Goal: Manage account settings

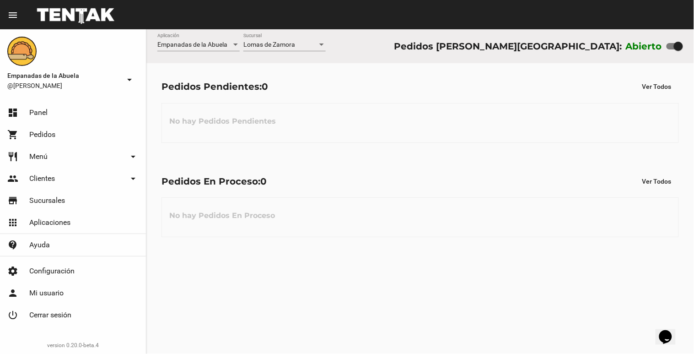
click at [323, 48] on div at bounding box center [322, 44] width 8 height 7
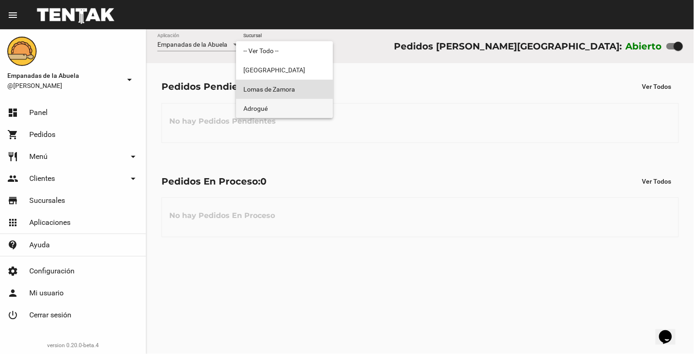
click at [293, 110] on span "Adrogué" at bounding box center [284, 108] width 82 height 19
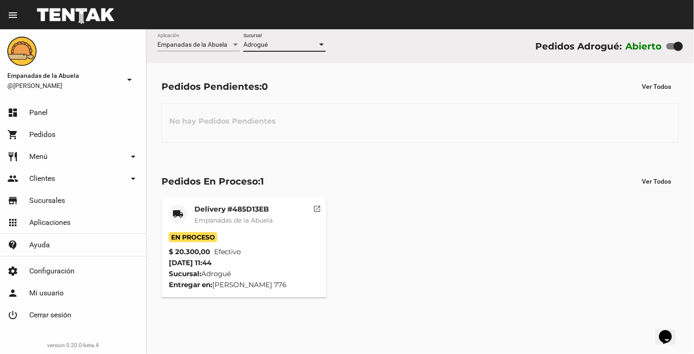
click at [323, 43] on div at bounding box center [321, 44] width 5 height 2
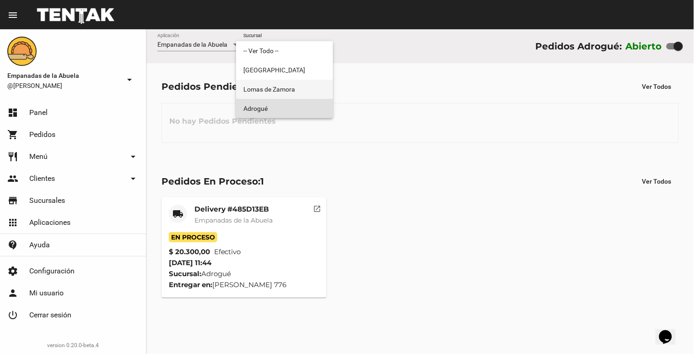
click at [286, 88] on span "Lomas de Zamora" at bounding box center [284, 89] width 82 height 19
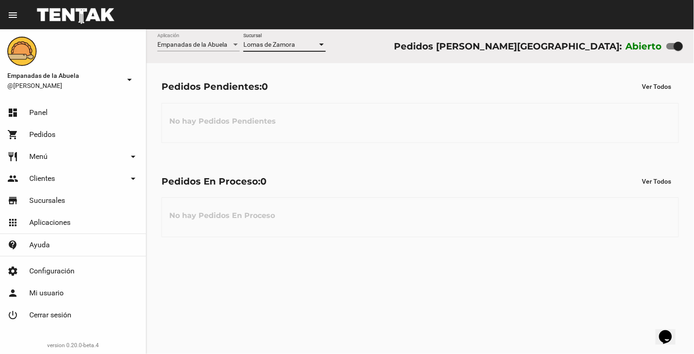
click at [323, 44] on div at bounding box center [321, 44] width 5 height 2
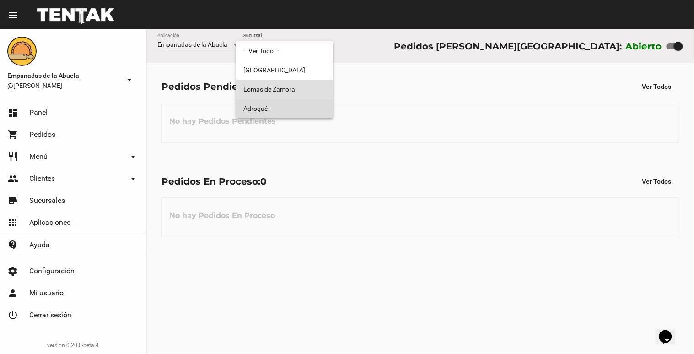
click at [307, 110] on span "Adrogué" at bounding box center [284, 108] width 82 height 19
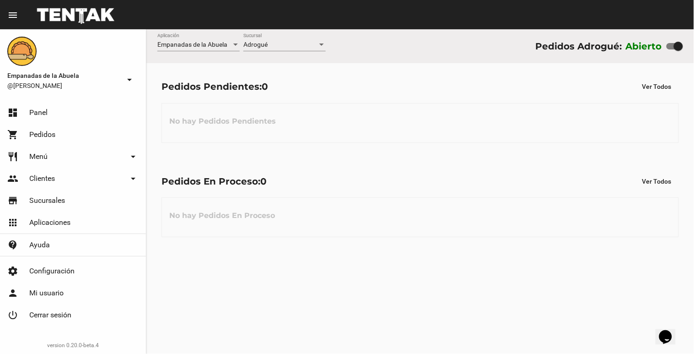
click at [324, 40] on div "Adrogué Sucursal" at bounding box center [284, 42] width 82 height 18
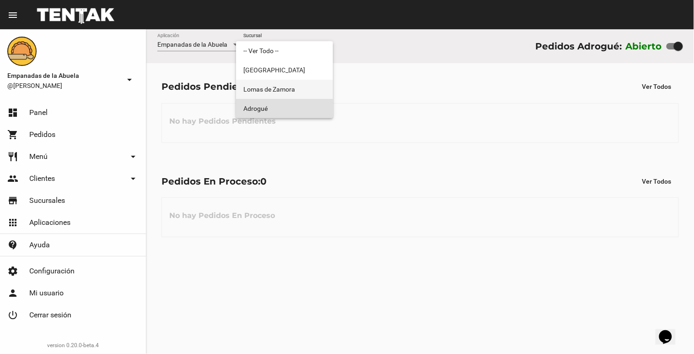
click at [293, 86] on span "Lomas de Zamora" at bounding box center [284, 89] width 82 height 19
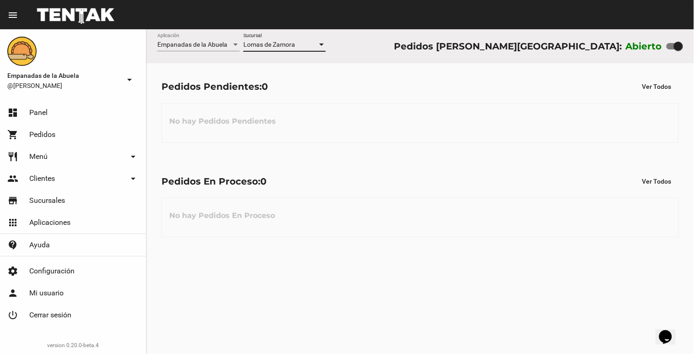
click at [322, 47] on div at bounding box center [322, 44] width 8 height 7
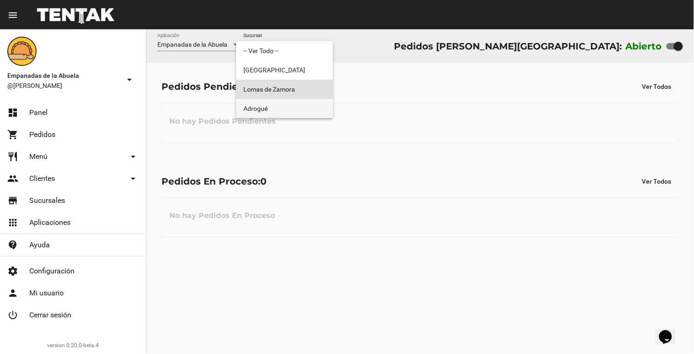
click at [304, 114] on span "Adrogué" at bounding box center [284, 108] width 82 height 19
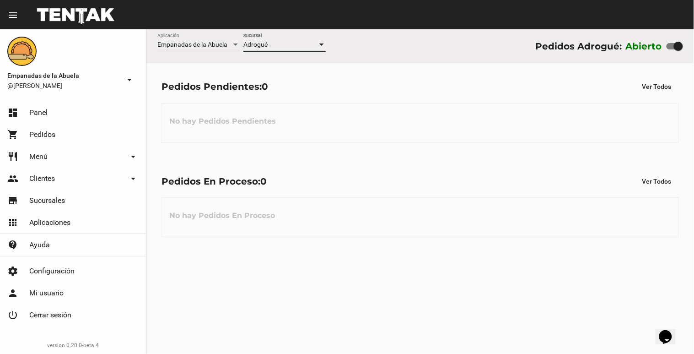
click at [324, 44] on div at bounding box center [322, 44] width 8 height 7
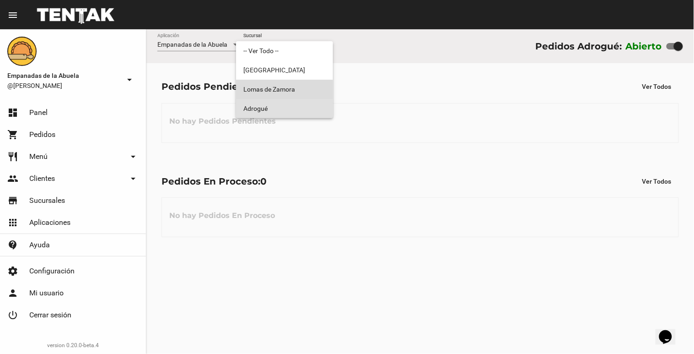
click at [287, 89] on span "Lomas de Zamora" at bounding box center [284, 89] width 82 height 19
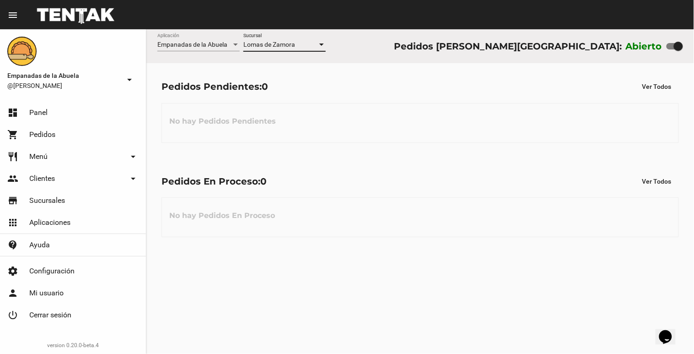
click at [317, 48] on div "Lomas de Zamora" at bounding box center [280, 44] width 74 height 7
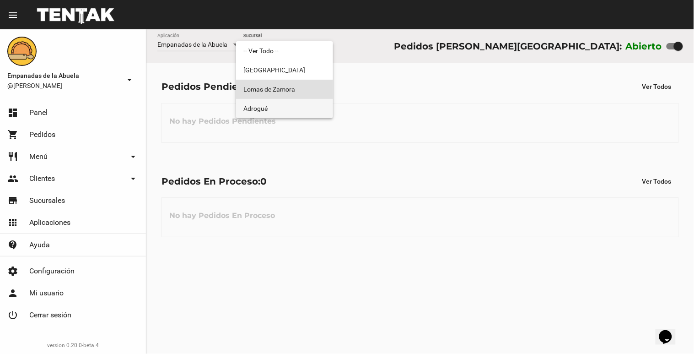
click at [286, 102] on span "Adrogué" at bounding box center [284, 108] width 82 height 19
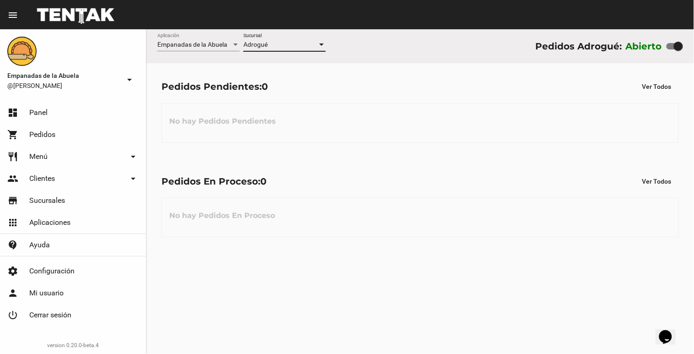
click at [324, 45] on div at bounding box center [322, 44] width 8 height 7
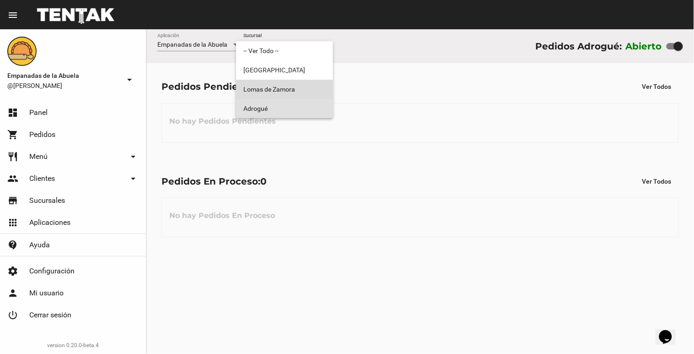
click at [300, 84] on span "Lomas de Zamora" at bounding box center [284, 89] width 82 height 19
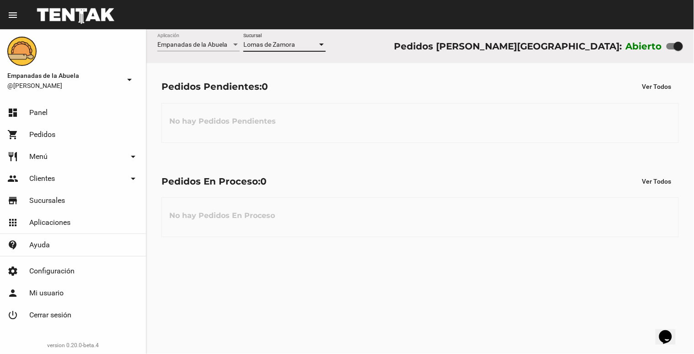
click at [678, 49] on div at bounding box center [678, 46] width 9 height 9
click at [671, 49] on input "checkbox" at bounding box center [671, 49] width 0 height 0
checkbox input "false"
